Goal: Task Accomplishment & Management: Manage account settings

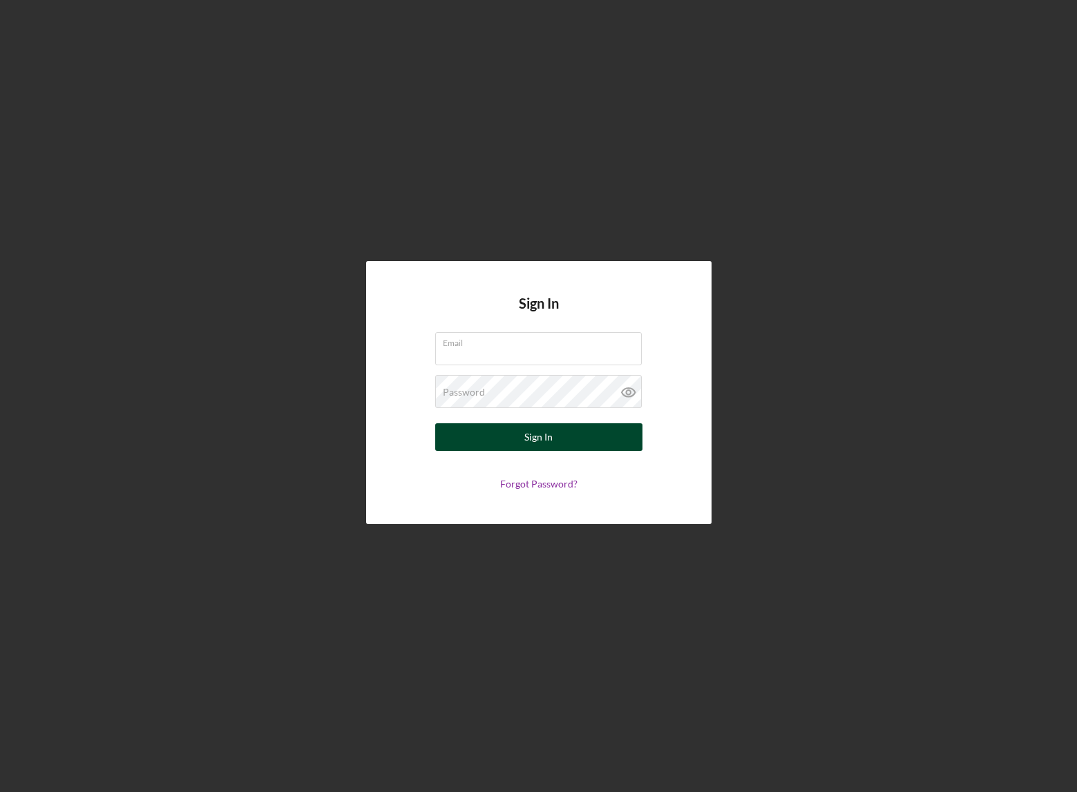
type input "[EMAIL_ADDRESS][DOMAIN_NAME]"
click at [552, 437] on div "Sign In" at bounding box center [538, 438] width 28 height 28
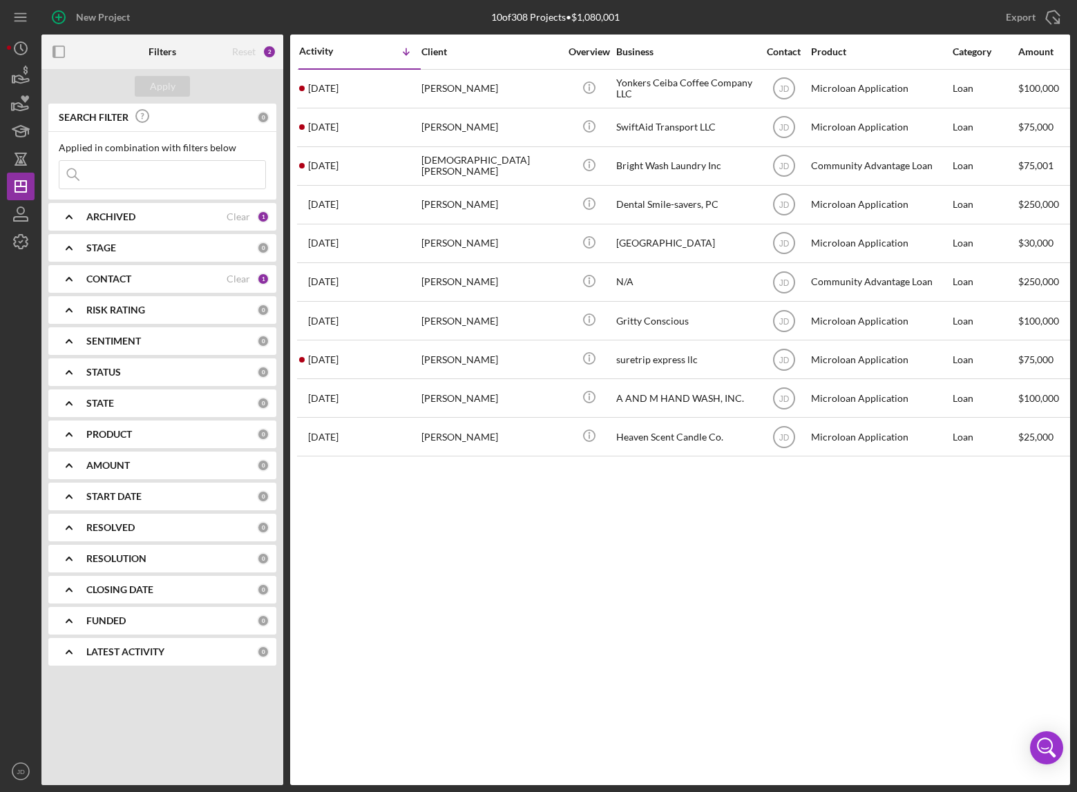
click at [72, 280] on icon "Icon/Expander" at bounding box center [69, 279] width 35 height 35
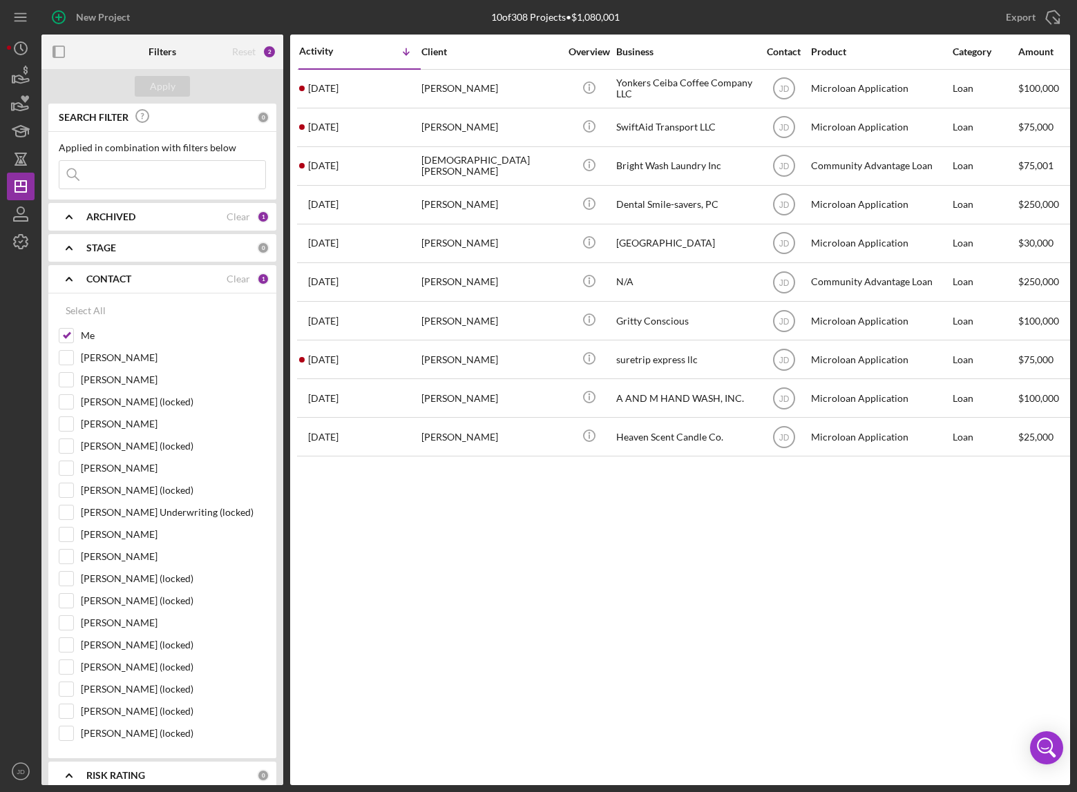
click at [72, 280] on icon "Icon/Expander" at bounding box center [69, 279] width 35 height 35
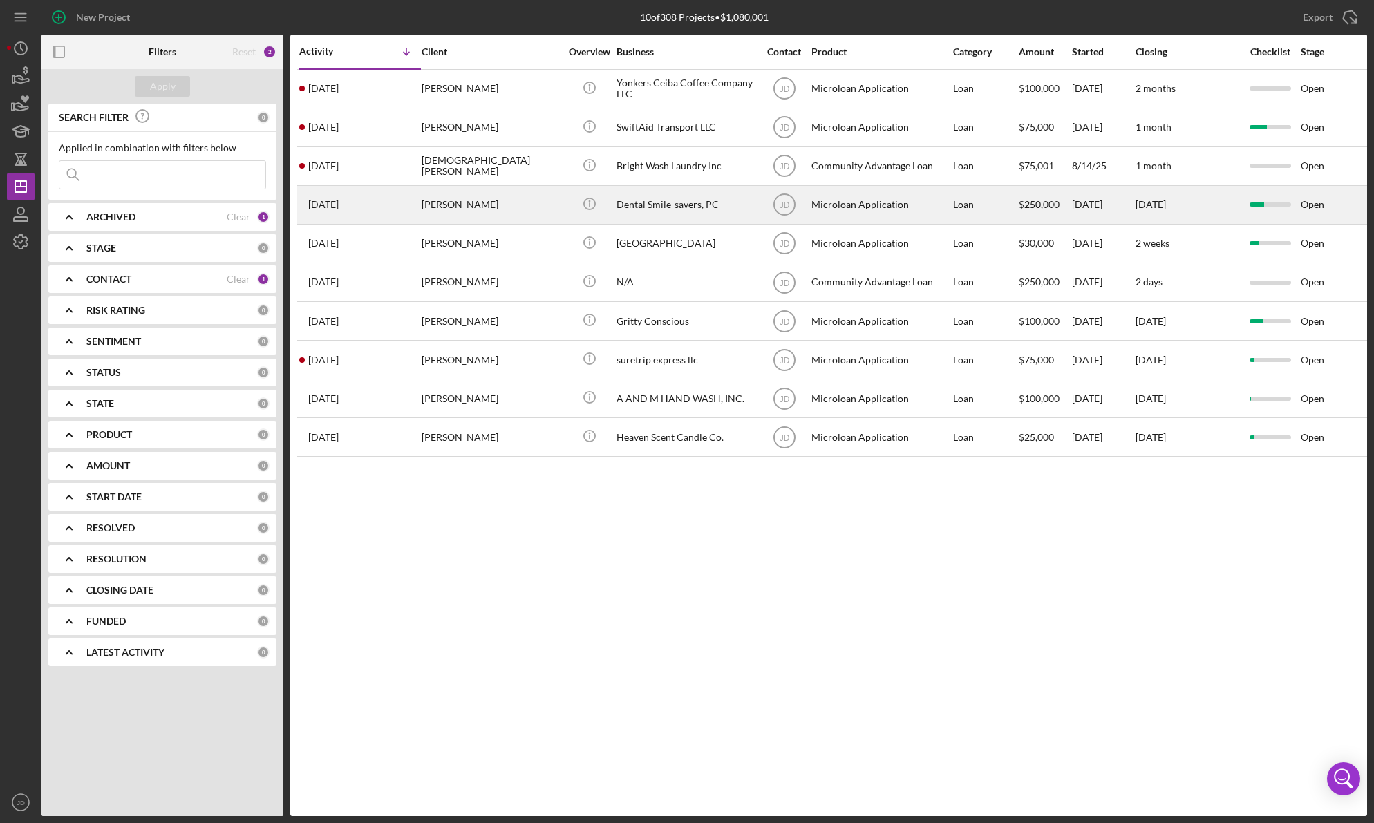
click at [339, 200] on time "[DATE]" at bounding box center [323, 204] width 30 height 11
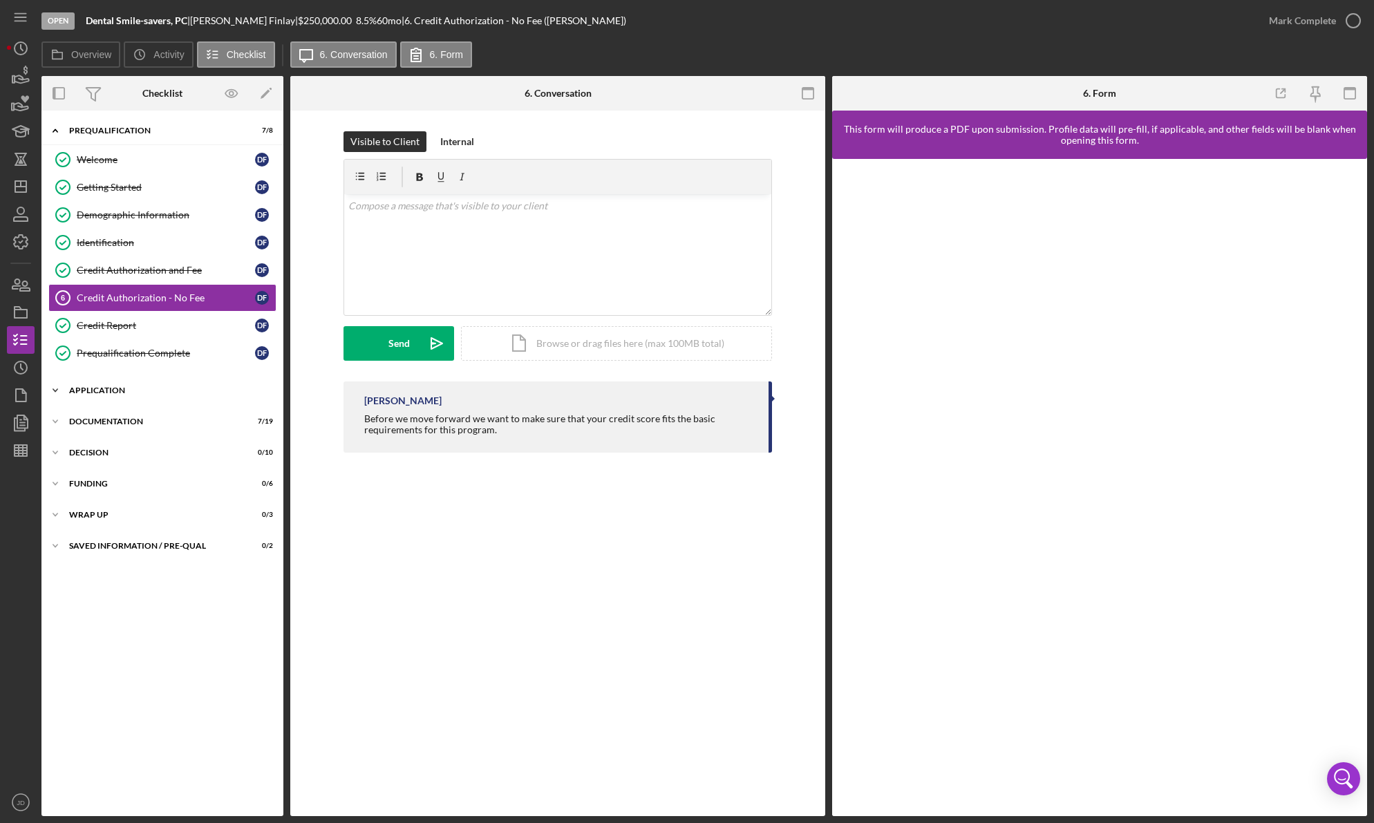
click at [54, 388] on icon "Icon/Expander" at bounding box center [55, 391] width 28 height 28
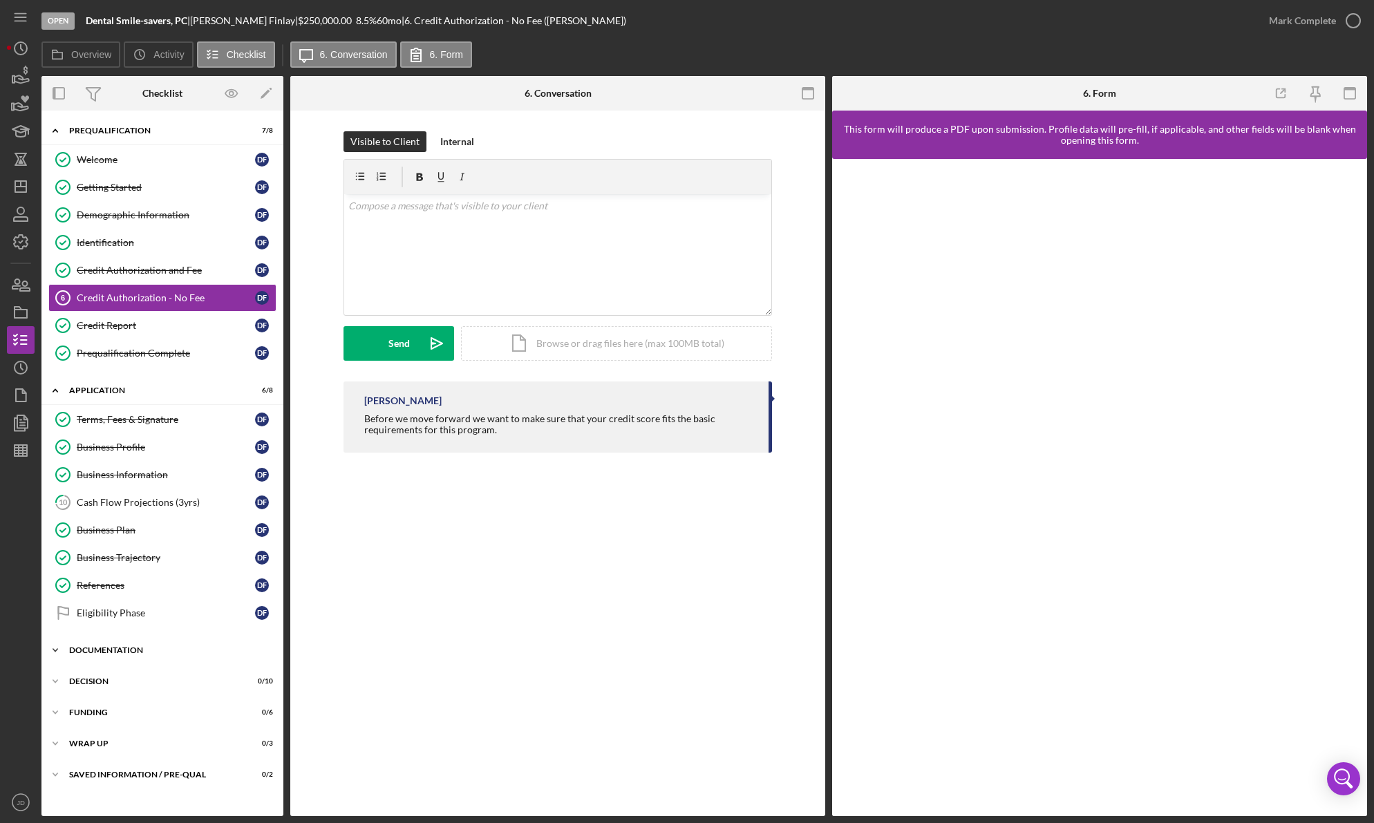
click at [53, 650] on icon "Icon/Expander" at bounding box center [55, 650] width 28 height 28
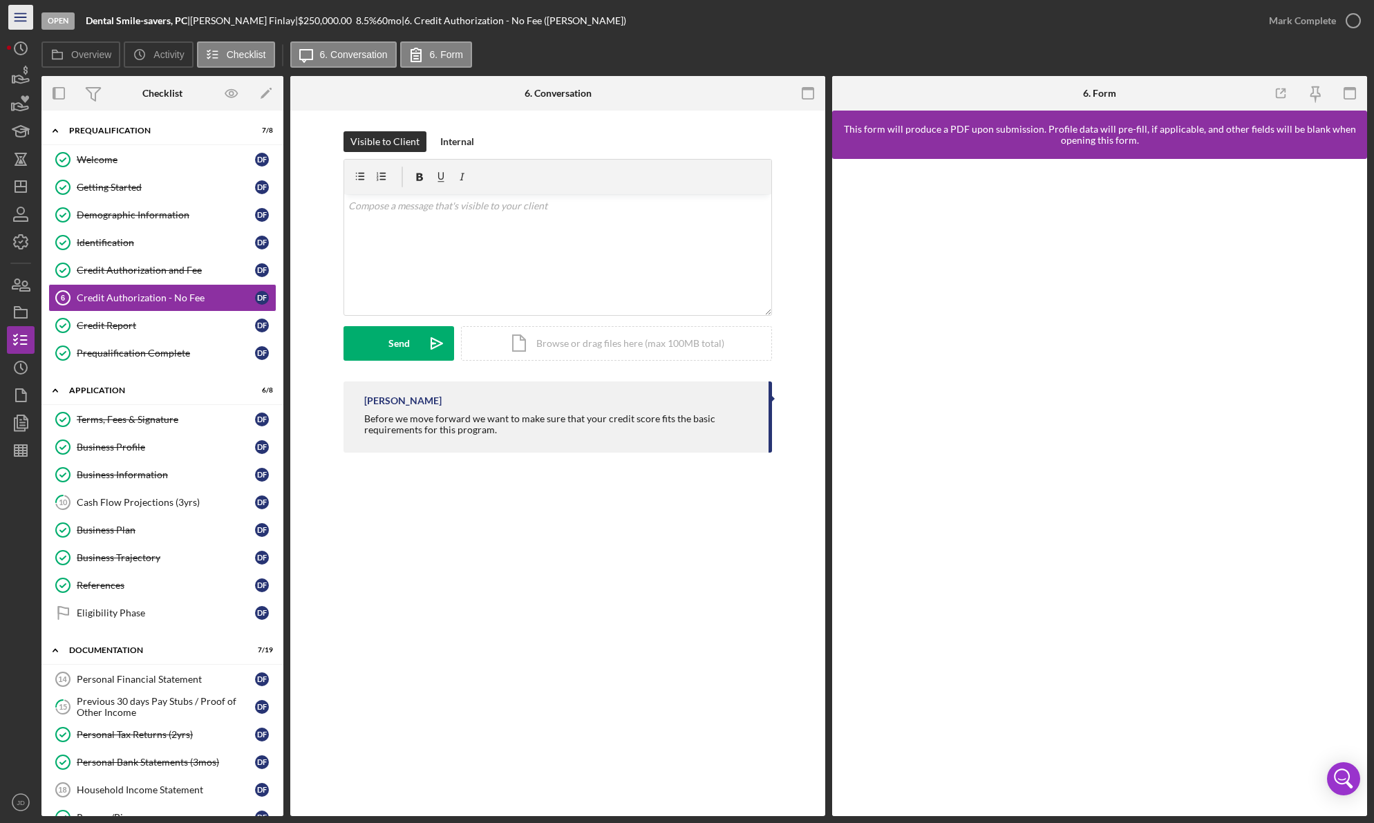
click at [21, 18] on icon "Icon/Menu" at bounding box center [21, 17] width 31 height 31
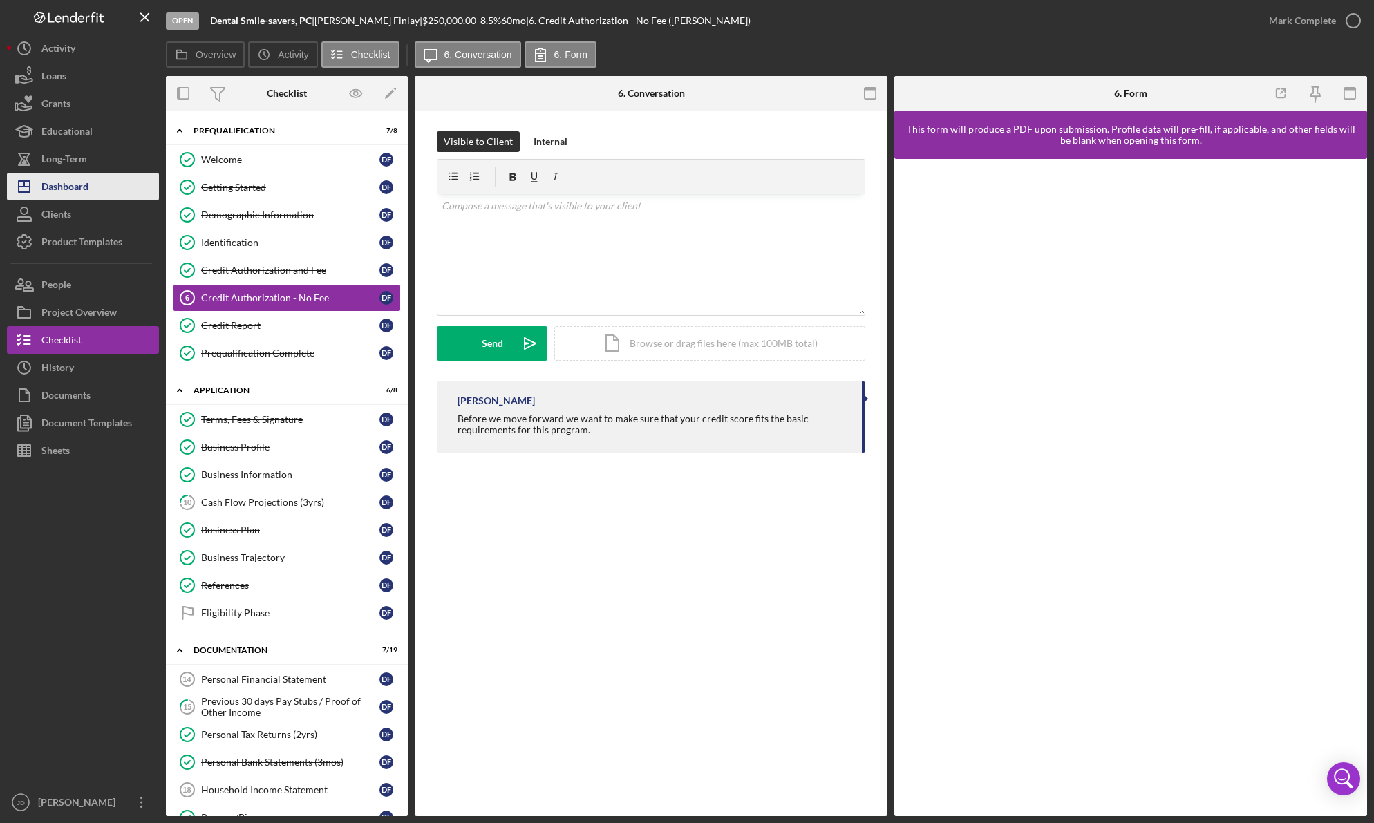
click at [69, 187] on div "Dashboard" at bounding box center [64, 188] width 47 height 31
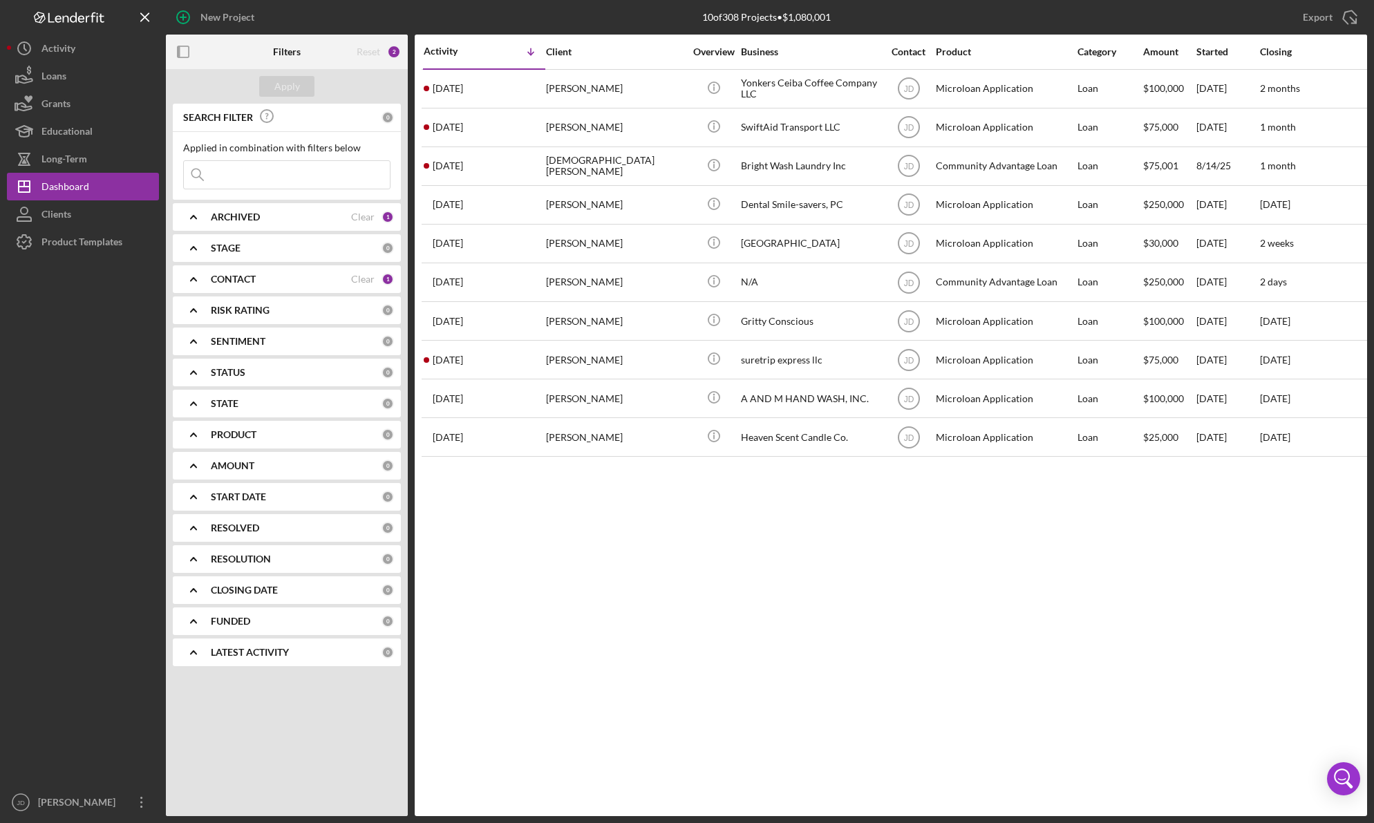
click at [193, 280] on icon "Icon/Expander" at bounding box center [193, 279] width 35 height 35
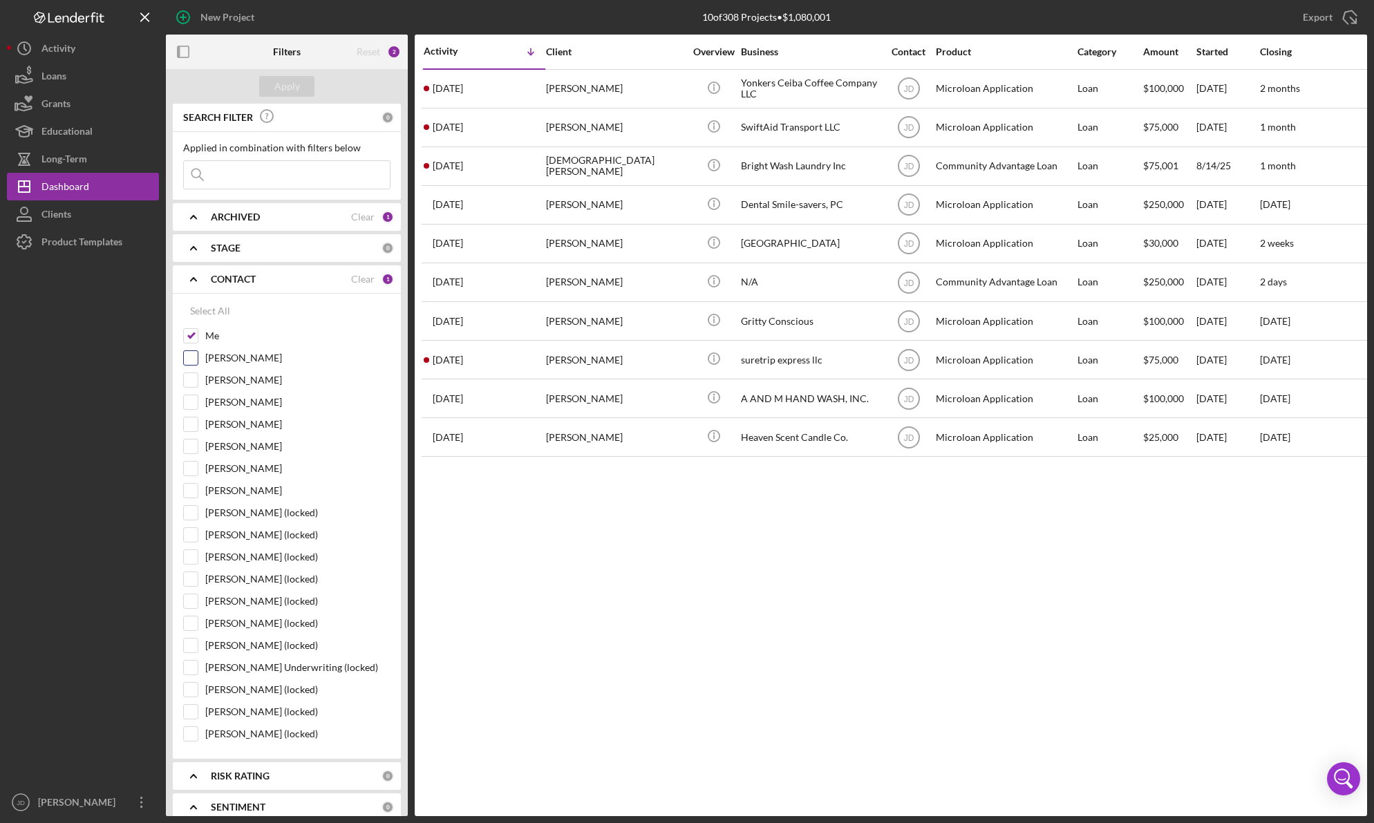
click at [189, 352] on input "[PERSON_NAME]" at bounding box center [191, 358] width 14 height 14
checkbox input "true"
click at [193, 339] on input "Me" at bounding box center [191, 336] width 14 height 14
checkbox input "false"
click at [277, 84] on div "Apply" at bounding box center [287, 86] width 26 height 21
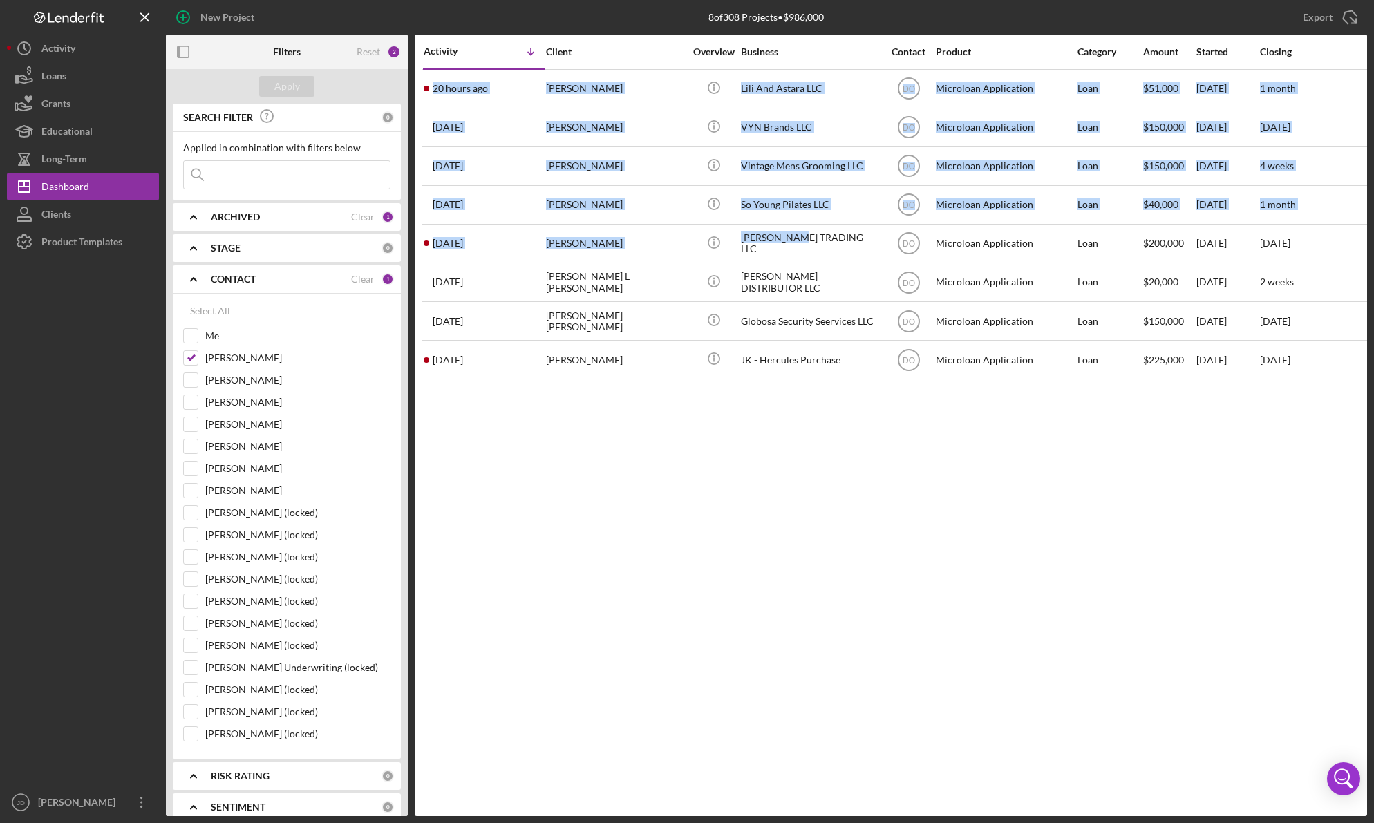
drag, startPoint x: 813, startPoint y: 245, endPoint x: 807, endPoint y: 478, distance: 232.9
click at [807, 479] on div "Activity Icon/Table Sort Arrow Client Overview Business Contact Product Categor…" at bounding box center [891, 425] width 952 height 781
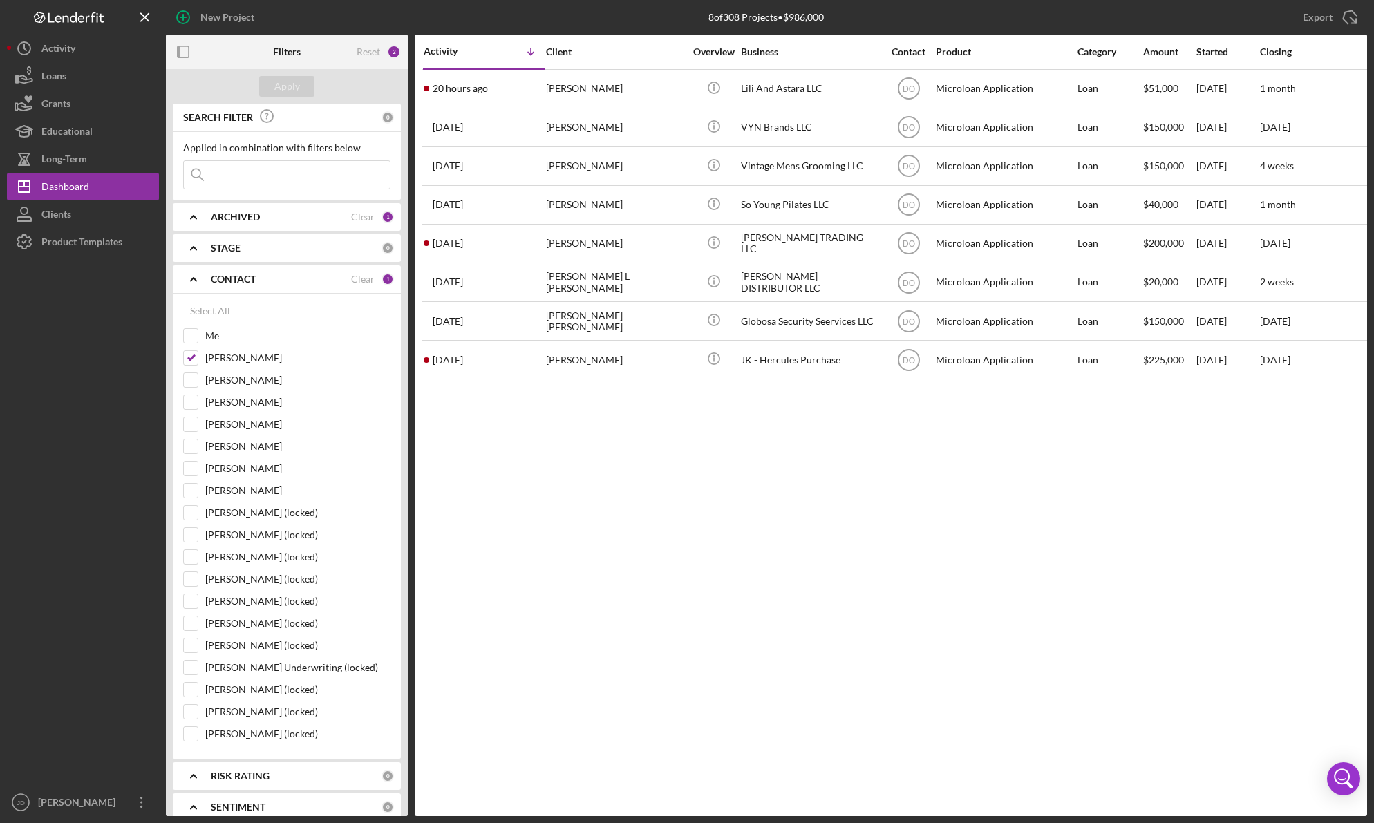
click at [808, 475] on div "Activity Icon/Table Sort Arrow Client Overview Business Contact Product Categor…" at bounding box center [891, 425] width 952 height 781
click at [190, 468] on input "[PERSON_NAME]" at bounding box center [191, 469] width 14 height 14
checkbox input "true"
click at [191, 357] on input "[PERSON_NAME]" at bounding box center [191, 358] width 14 height 14
checkbox input "false"
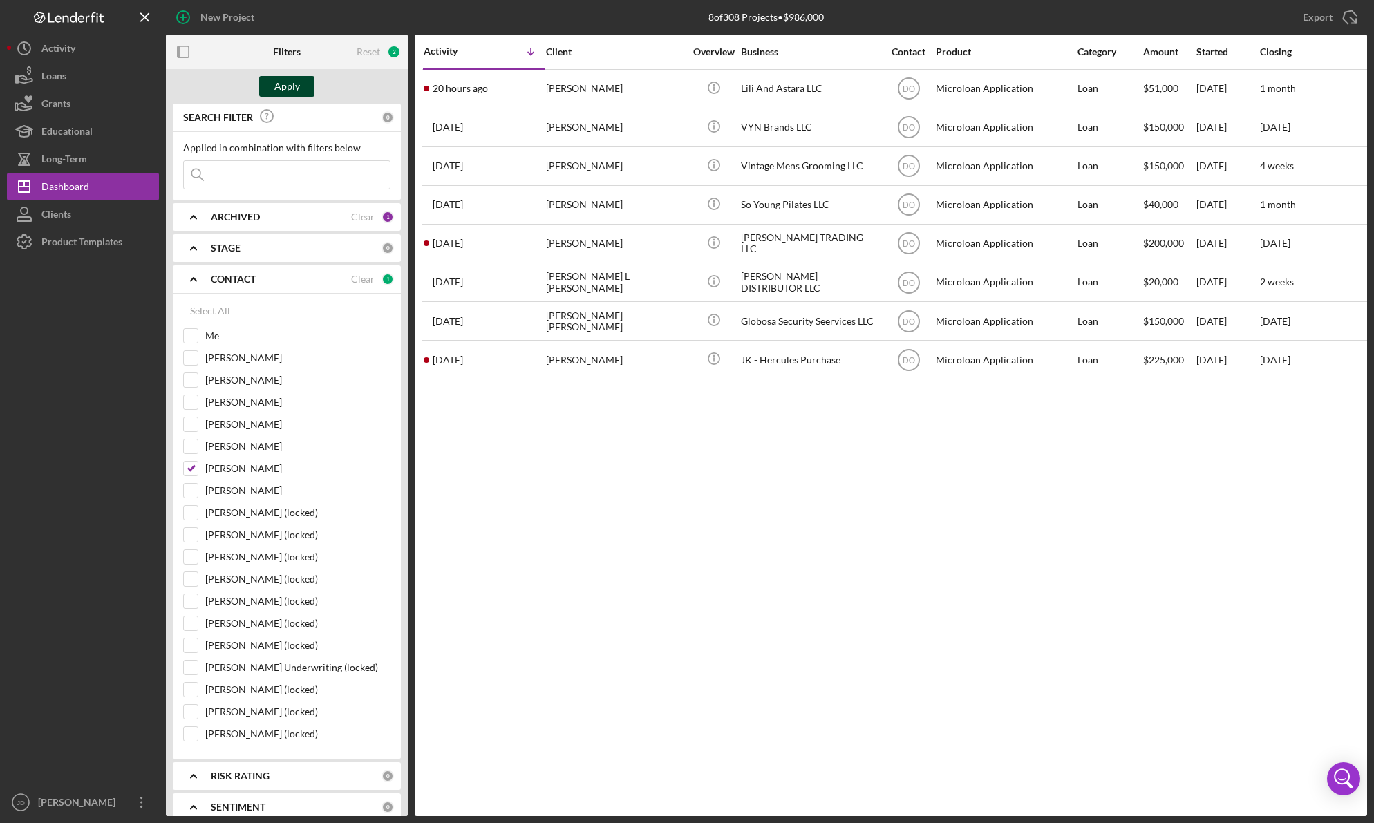
click at [283, 84] on div "Apply" at bounding box center [287, 86] width 26 height 21
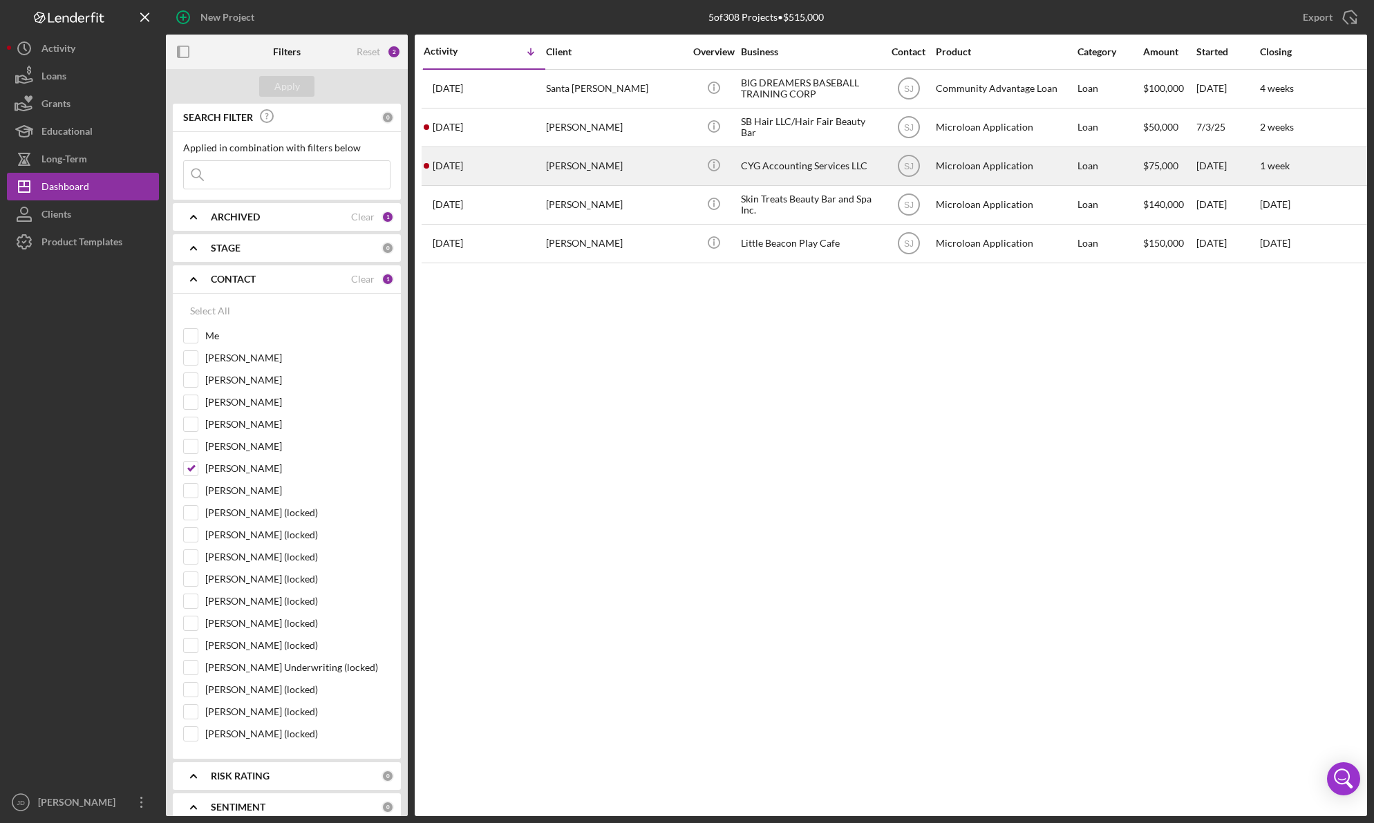
click at [795, 162] on div "CYG Accounting Services LLC" at bounding box center [810, 166] width 138 height 37
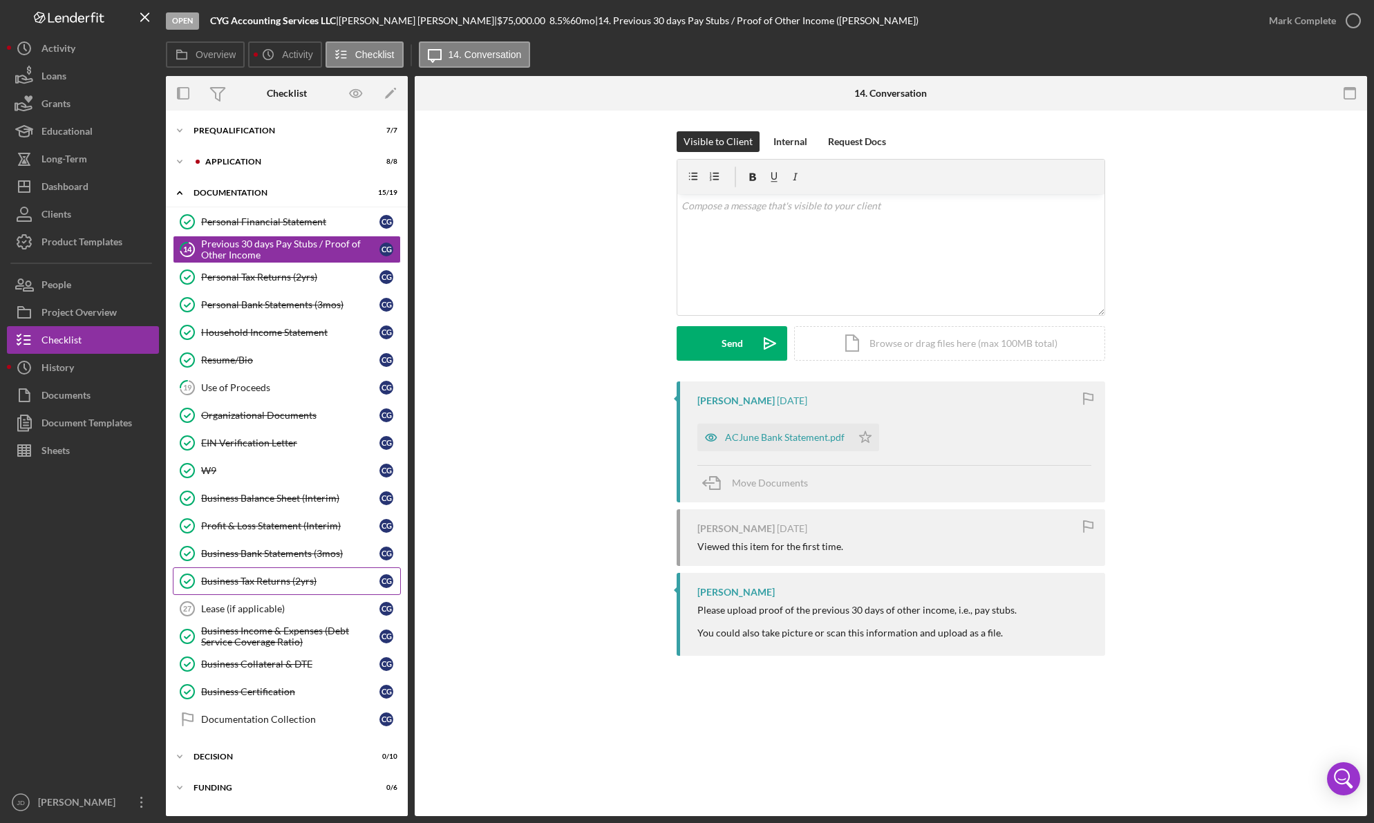
click at [275, 580] on div "Business Tax Returns (2yrs)" at bounding box center [290, 581] width 178 height 11
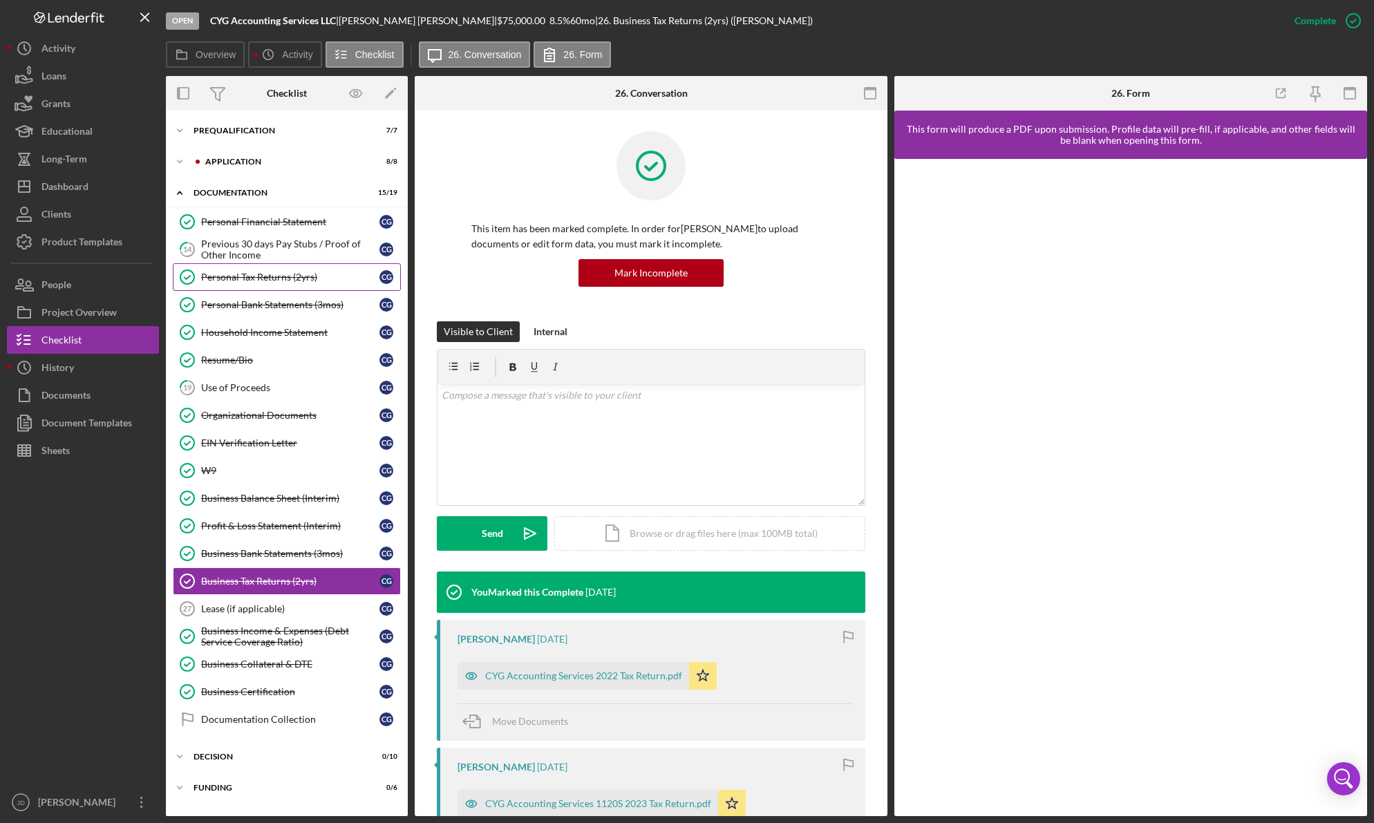
click at [249, 278] on div "Personal Tax Returns (2yrs)" at bounding box center [290, 277] width 178 height 11
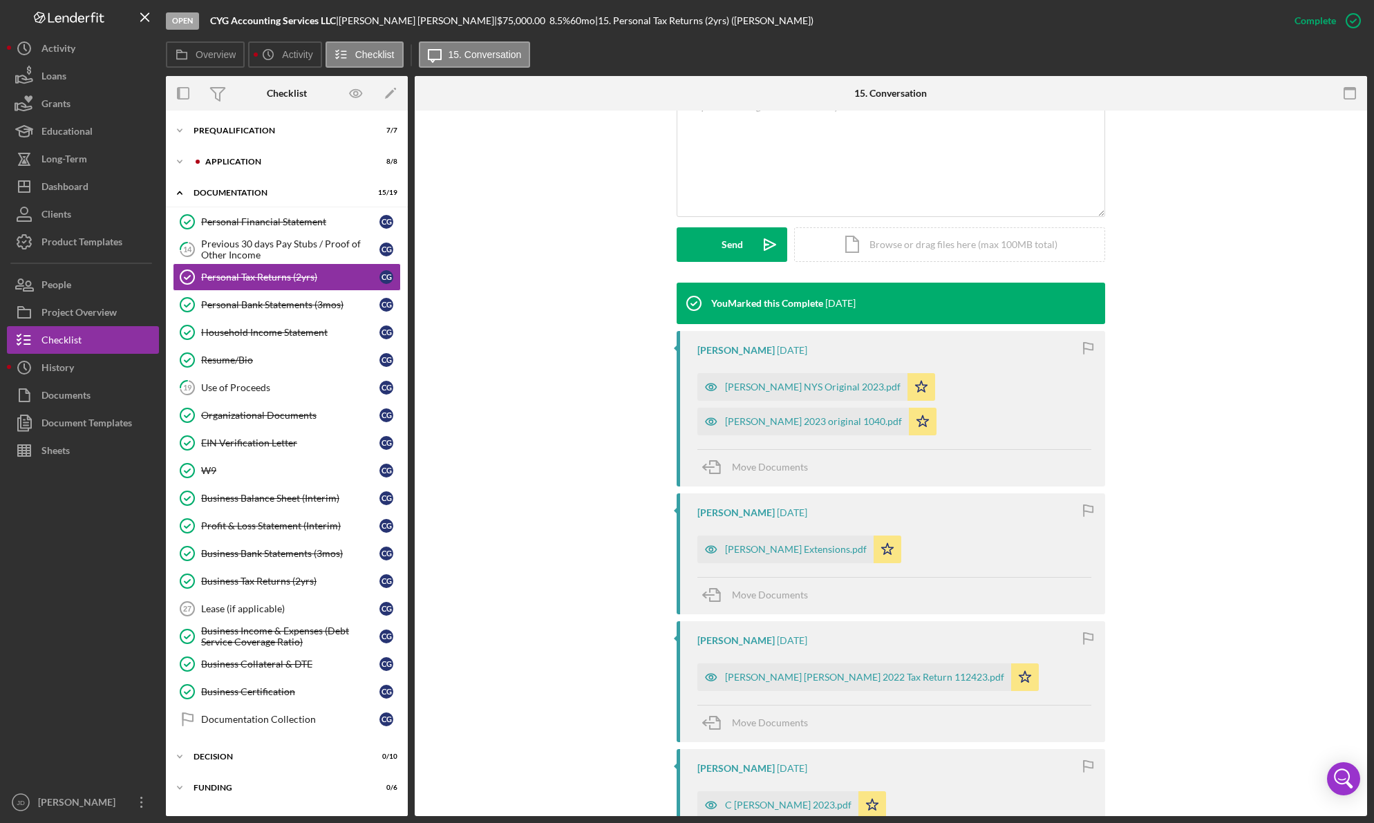
scroll to position [289, 0]
click at [770, 547] on div "[PERSON_NAME] Extensions.pdf" at bounding box center [796, 548] width 142 height 11
